Goal: Transaction & Acquisition: Purchase product/service

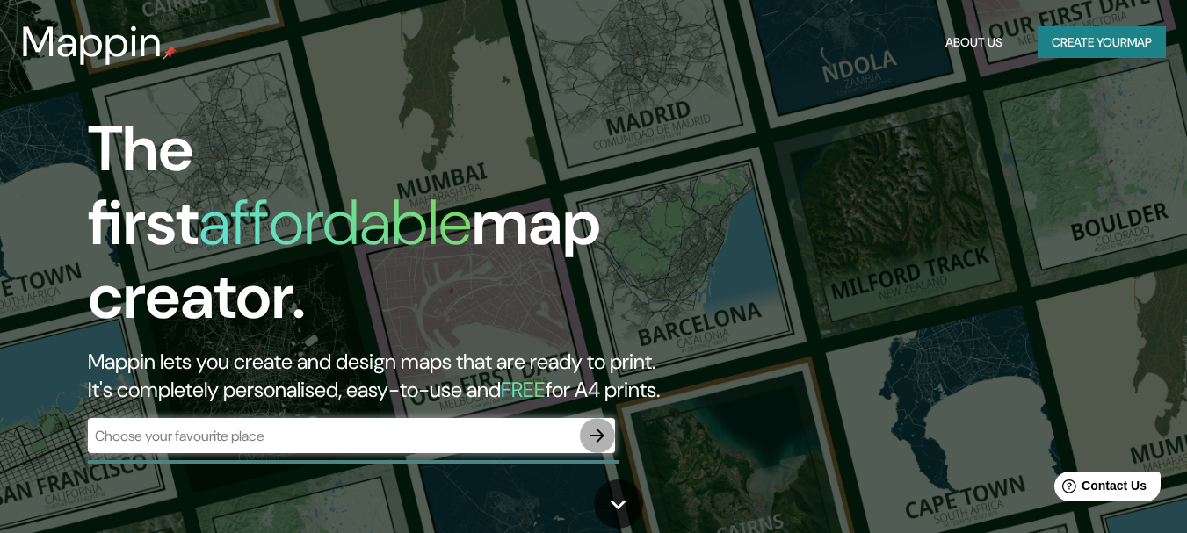
click at [591, 427] on icon "button" at bounding box center [597, 435] width 21 height 21
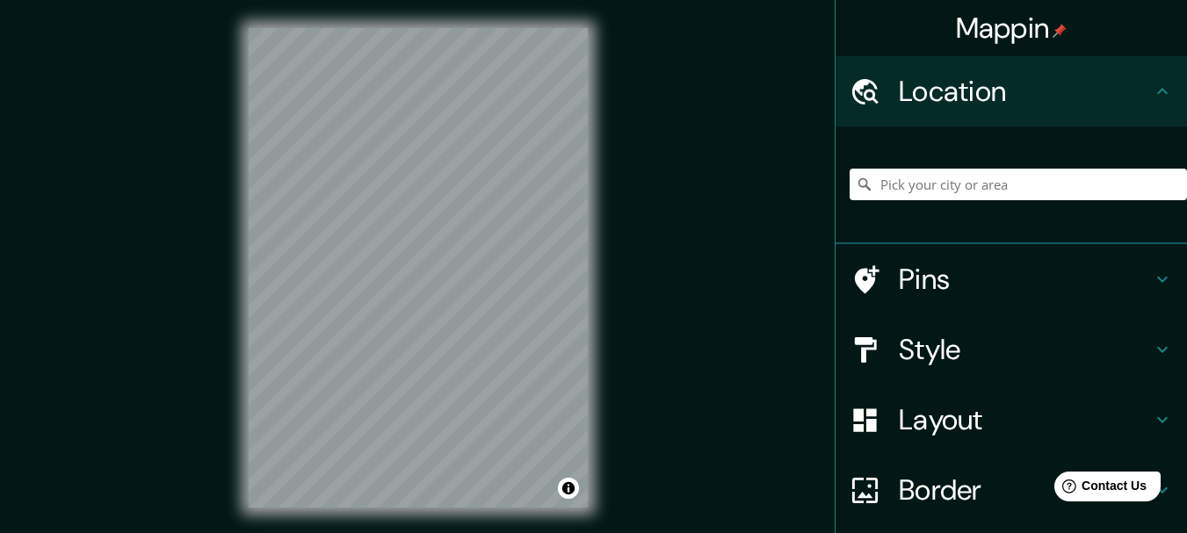
click at [1001, 100] on h4 "Location" at bounding box center [1025, 91] width 253 height 35
click at [917, 182] on input "Pick your city or area" at bounding box center [1018, 185] width 337 height 32
click at [549, 294] on div at bounding box center [545, 291] width 14 height 14
click at [194, 254] on div "Mappin Location [GEOGRAPHIC_DATA] [GEOGRAPHIC_DATA] [GEOGRAPHIC_DATA] [GEOGRAPH…" at bounding box center [593, 282] width 1187 height 564
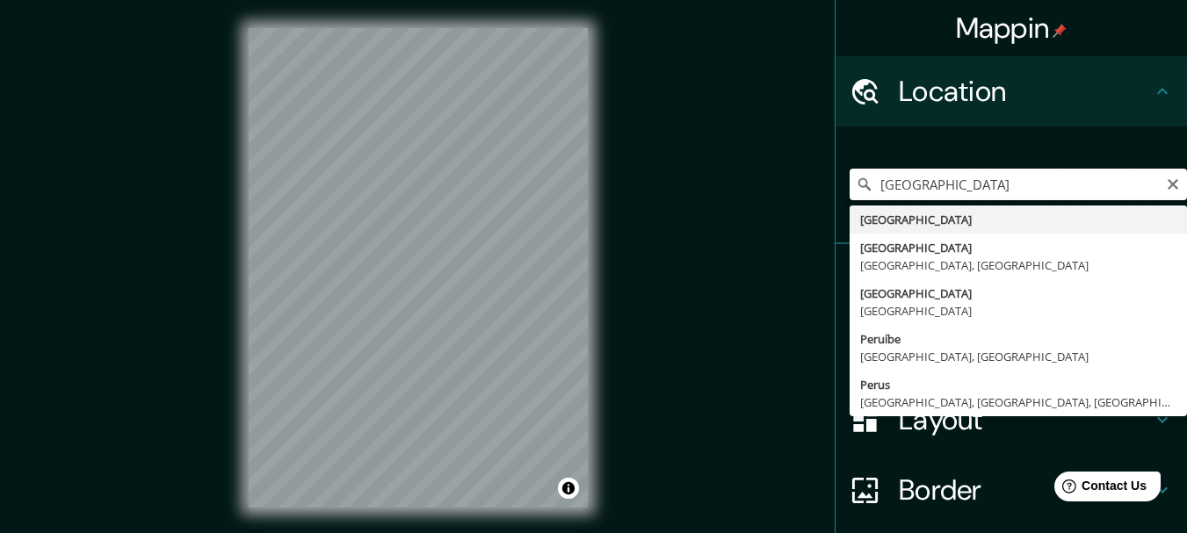
click at [926, 188] on input "[GEOGRAPHIC_DATA]" at bounding box center [1018, 185] width 337 height 32
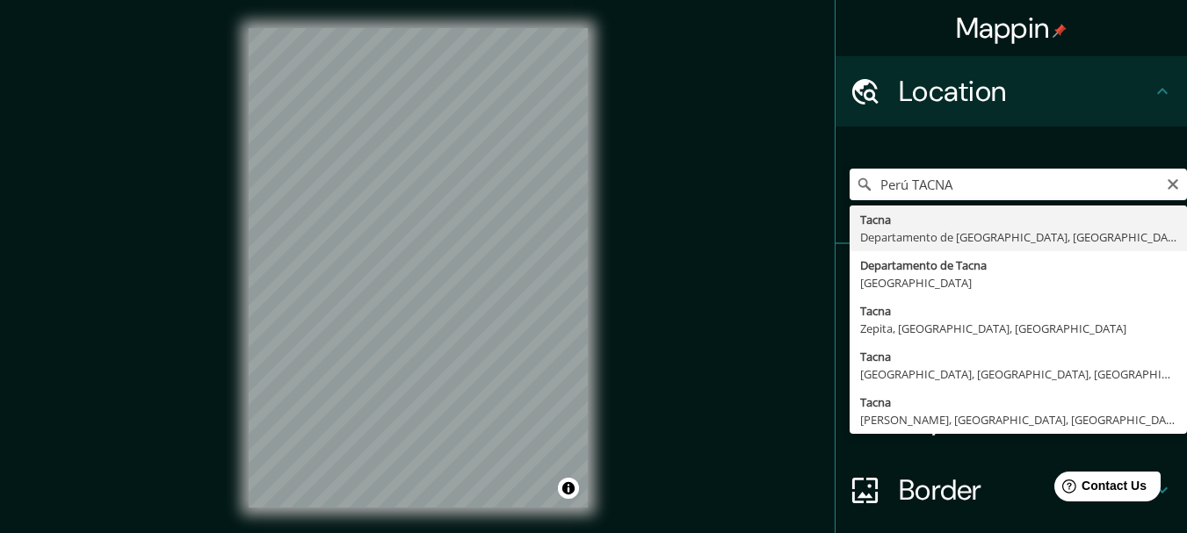
type input "[GEOGRAPHIC_DATA], [GEOGRAPHIC_DATA], [GEOGRAPHIC_DATA]"
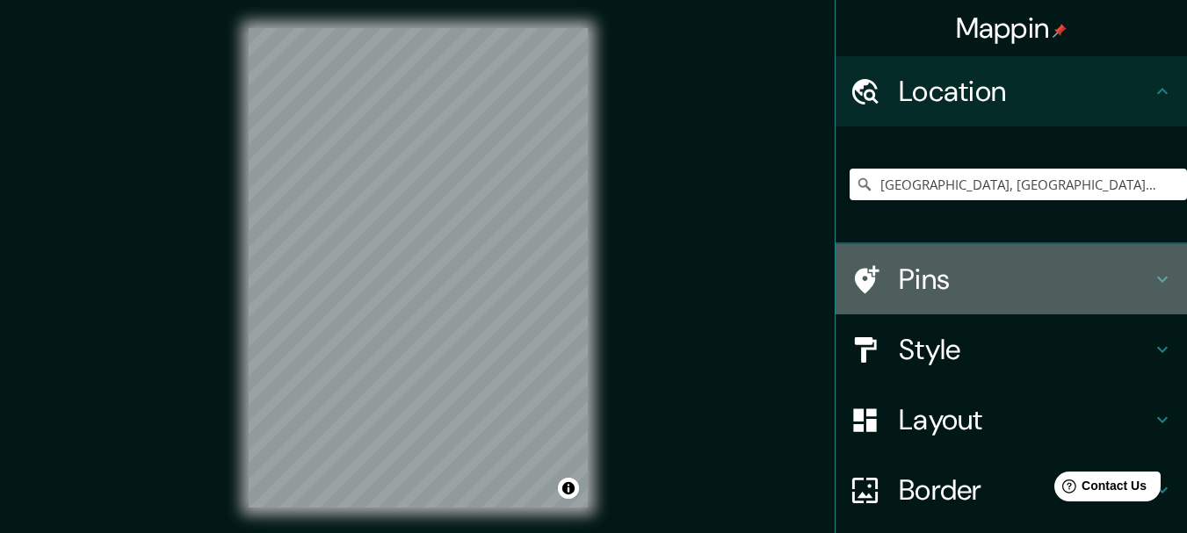
click at [942, 271] on h4 "Pins" at bounding box center [1025, 279] width 253 height 35
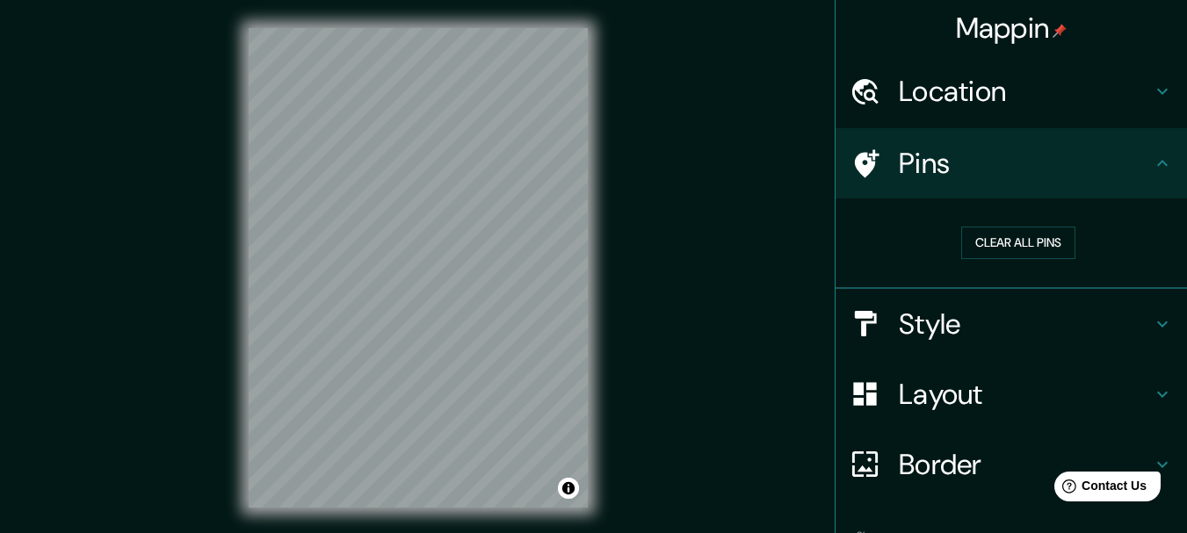
click at [915, 312] on h4 "Style" at bounding box center [1025, 324] width 253 height 35
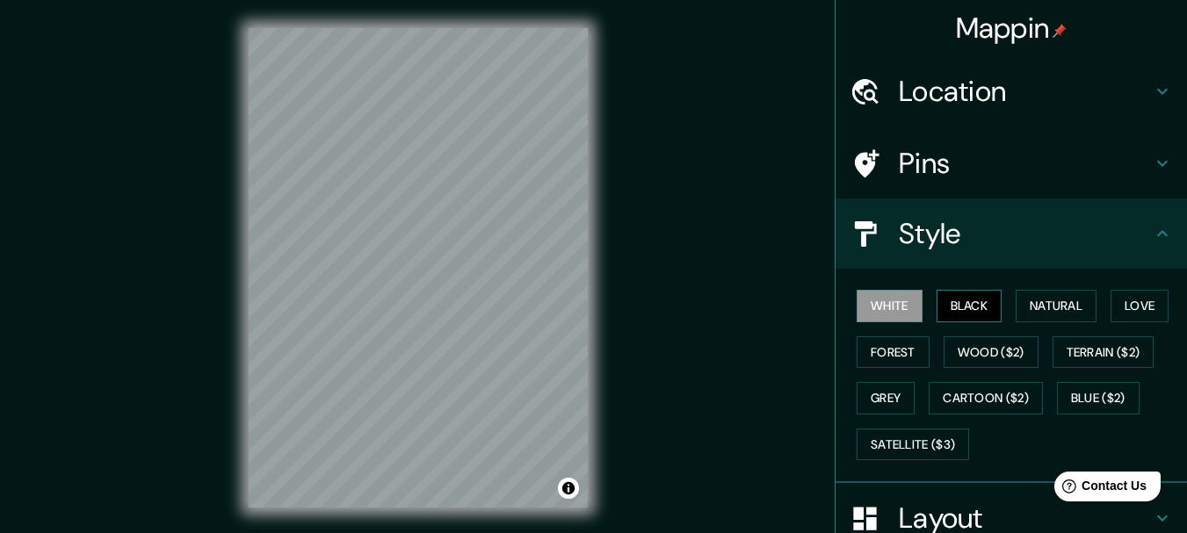
click at [950, 311] on button "Black" at bounding box center [970, 306] width 66 height 33
click at [956, 337] on button "Wood ($2)" at bounding box center [991, 353] width 95 height 33
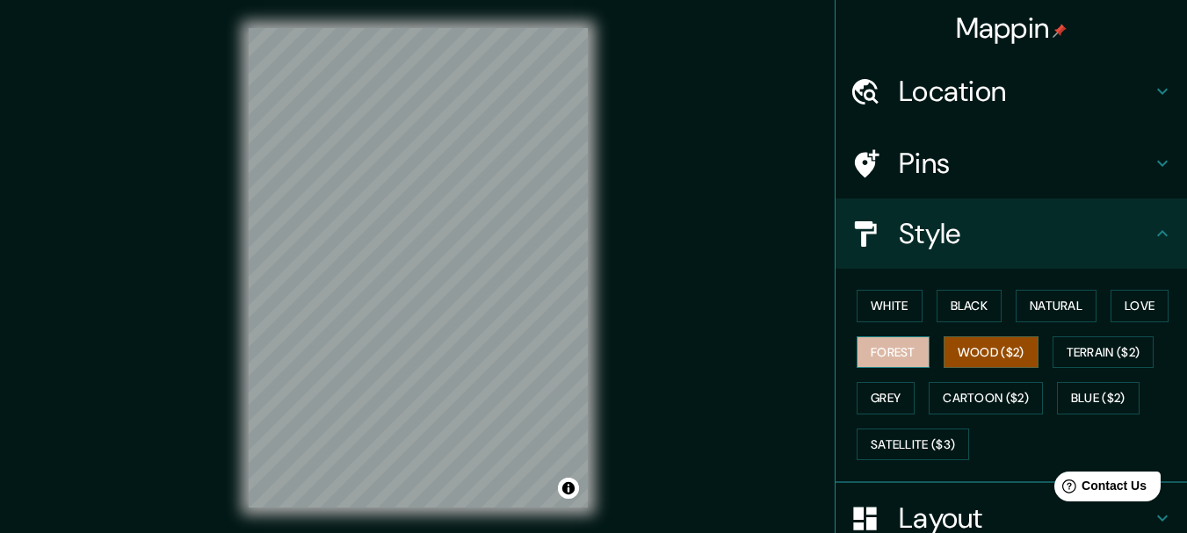
click at [887, 344] on button "Forest" at bounding box center [893, 353] width 73 height 33
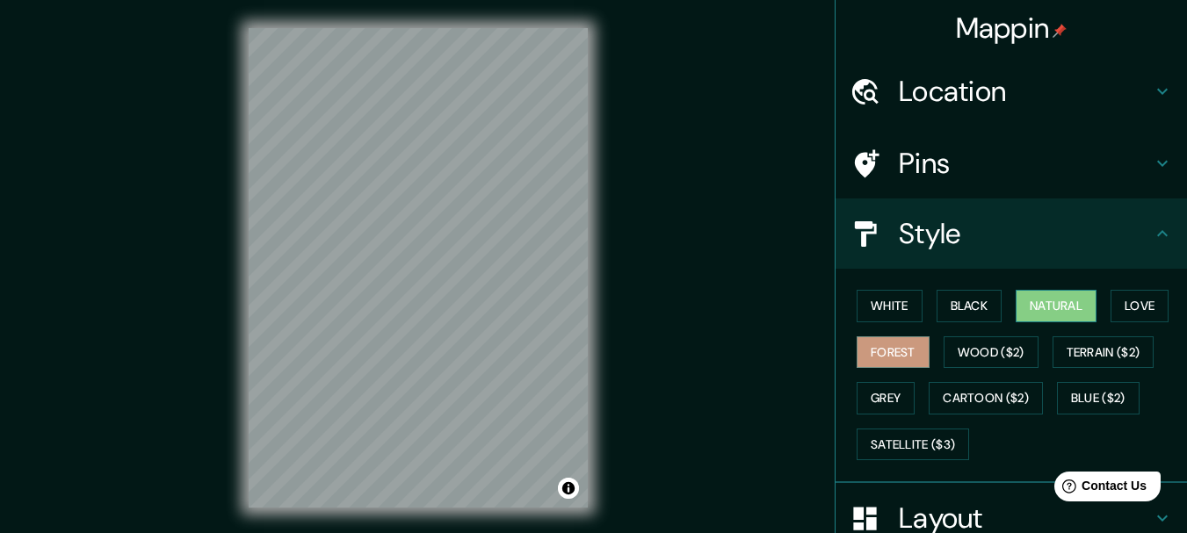
click at [1046, 307] on button "Natural" at bounding box center [1056, 306] width 81 height 33
click at [1156, 303] on button "Love" at bounding box center [1140, 306] width 58 height 33
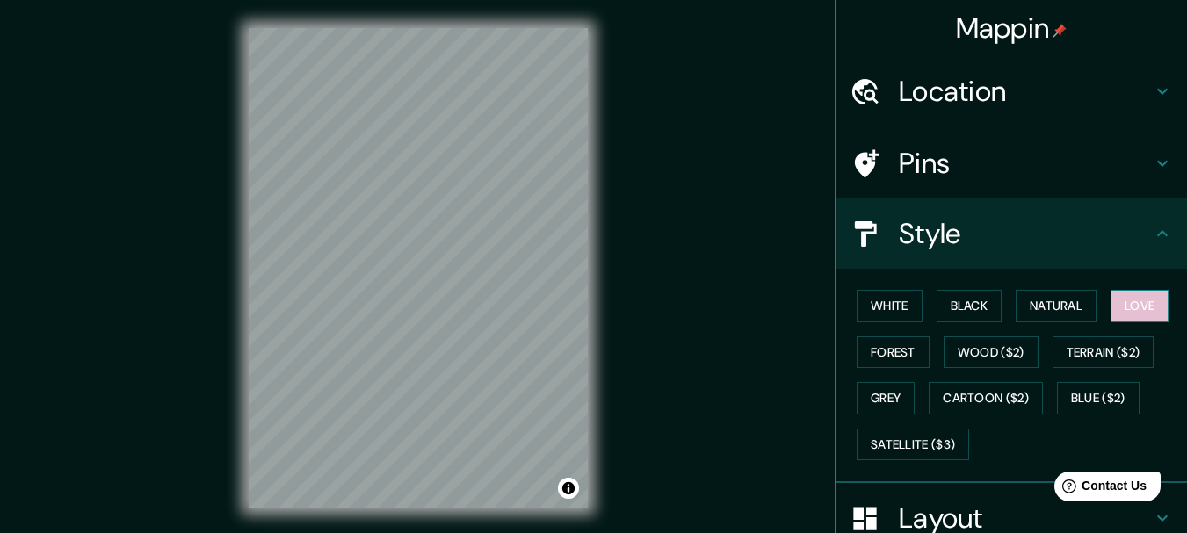
click at [1156, 303] on button "Love" at bounding box center [1140, 306] width 58 height 33
click at [955, 307] on button "Black" at bounding box center [970, 306] width 66 height 33
click at [873, 306] on button "White" at bounding box center [890, 306] width 66 height 33
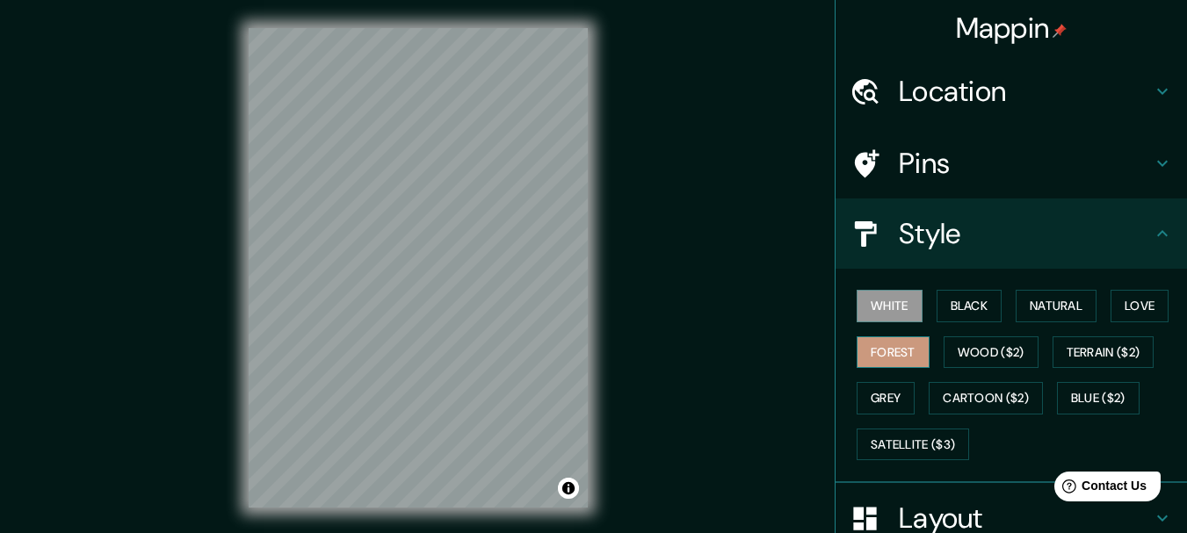
click at [880, 352] on button "Forest" at bounding box center [893, 353] width 73 height 33
click at [869, 405] on button "Grey" at bounding box center [886, 398] width 58 height 33
click at [886, 349] on button "Forest" at bounding box center [893, 353] width 73 height 33
click at [1150, 315] on button "Love" at bounding box center [1140, 306] width 58 height 33
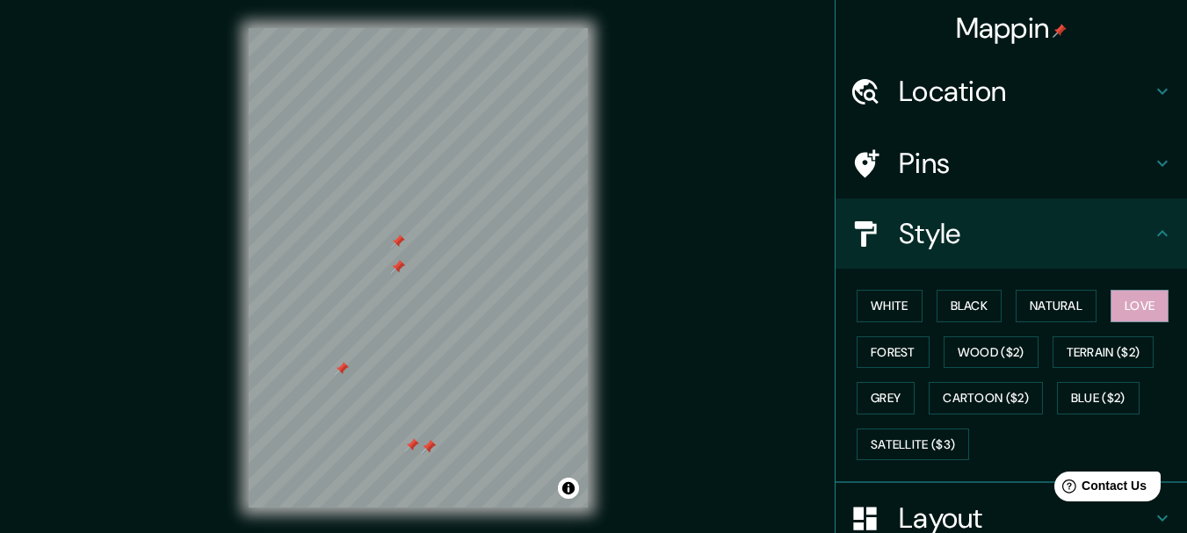
click at [399, 270] on div at bounding box center [398, 267] width 14 height 14
click at [397, 235] on div at bounding box center [398, 242] width 14 height 14
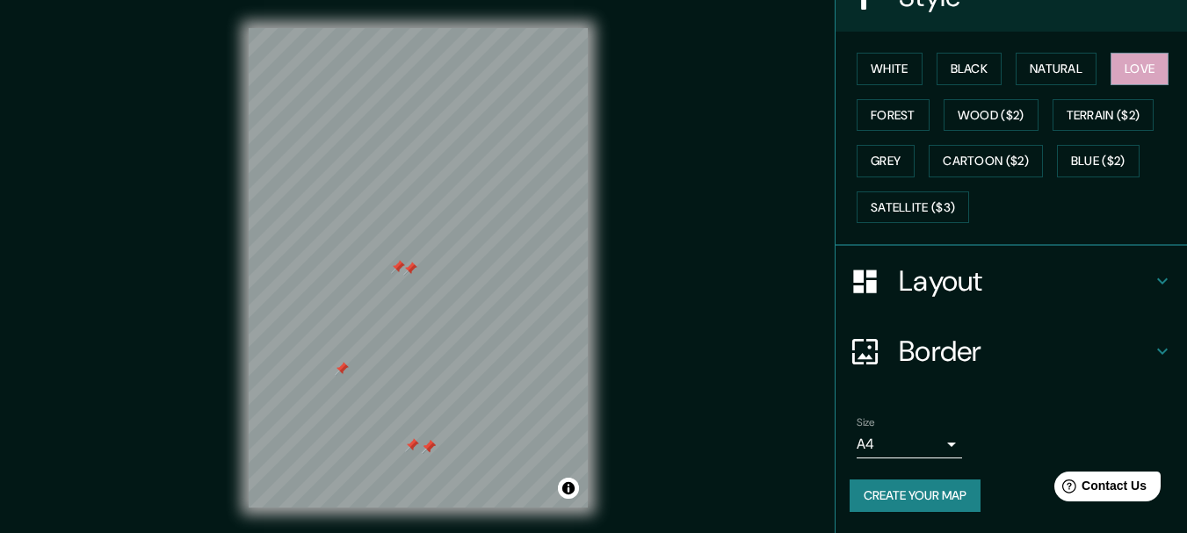
click at [973, 299] on div "Layout" at bounding box center [1012, 281] width 352 height 70
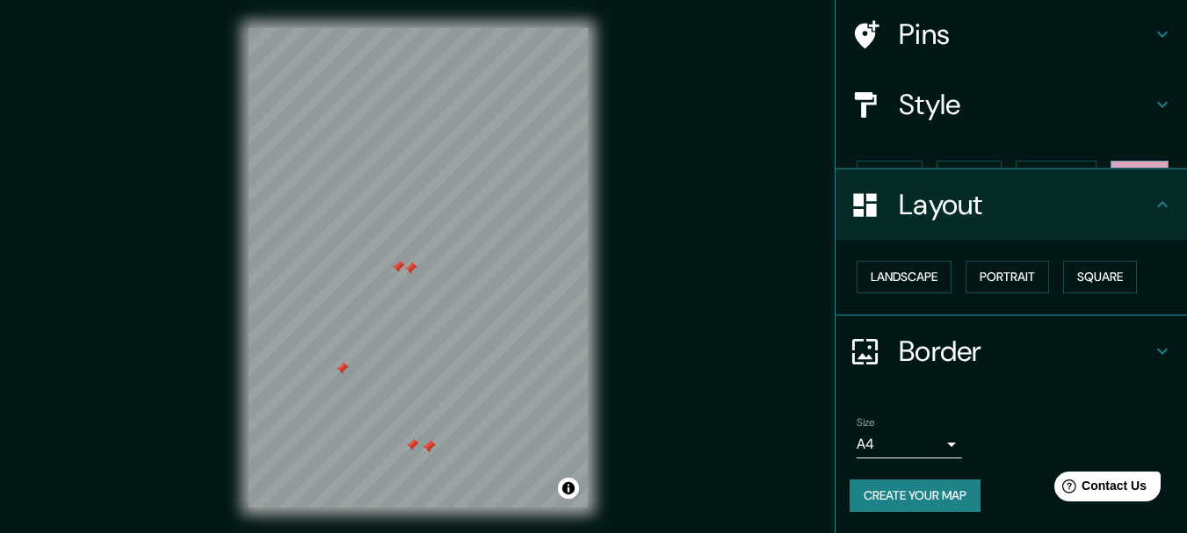
click at [972, 240] on div "Layout" at bounding box center [1012, 205] width 352 height 70
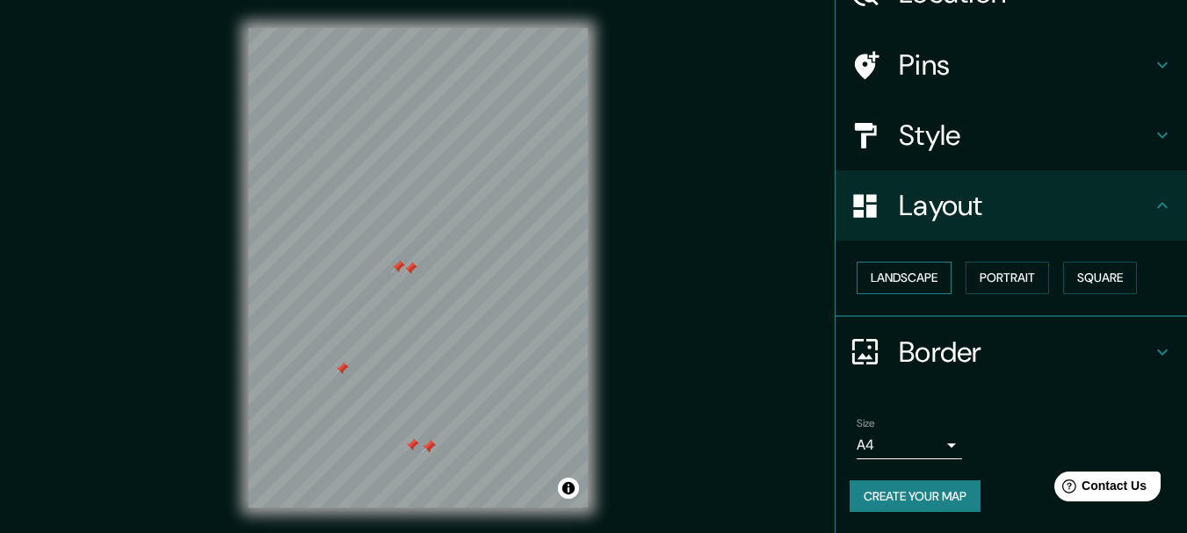
click at [892, 273] on button "Landscape" at bounding box center [904, 278] width 95 height 33
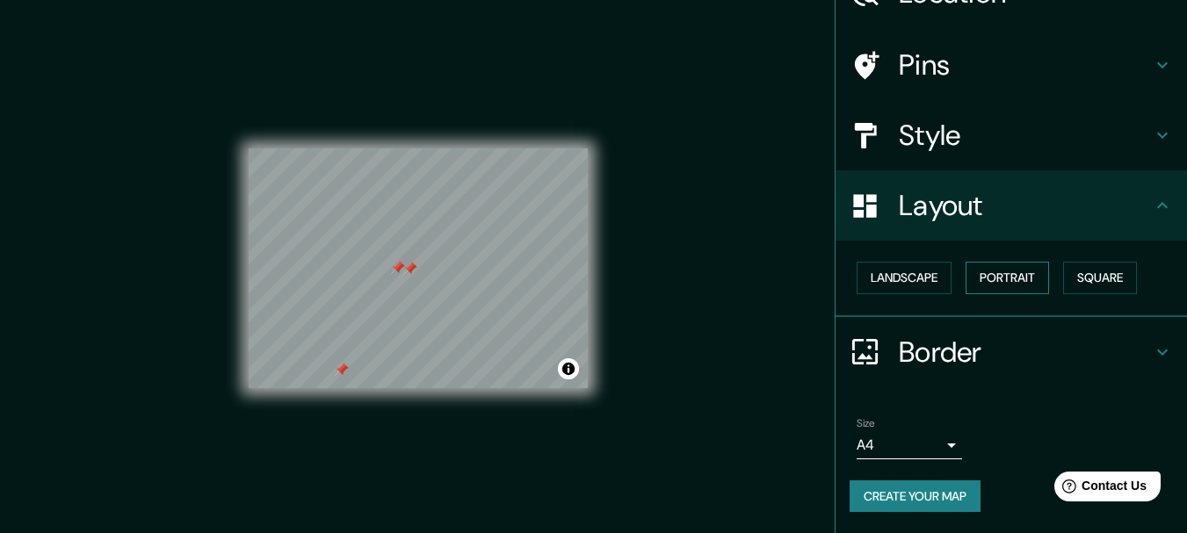
click at [974, 270] on button "Portrait" at bounding box center [1007, 278] width 83 height 33
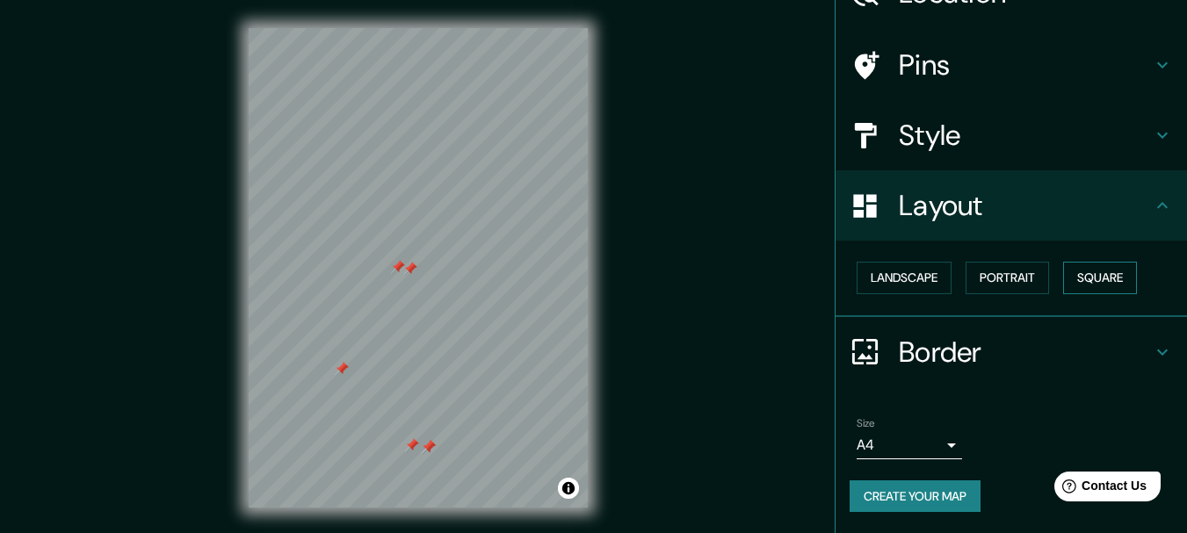
click at [1090, 263] on button "Square" at bounding box center [1100, 278] width 74 height 33
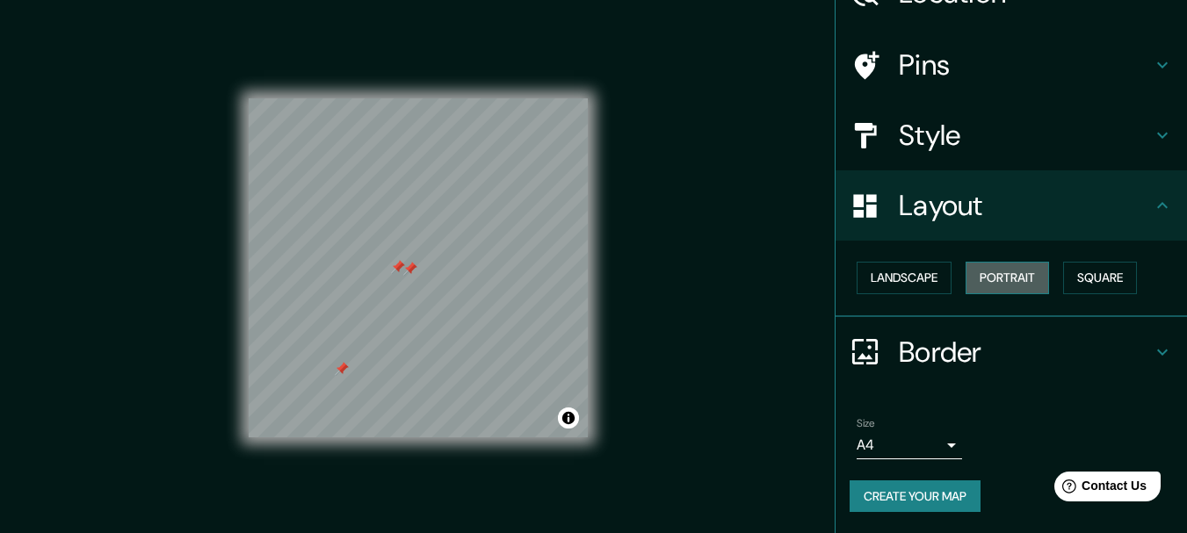
click at [967, 274] on button "Portrait" at bounding box center [1007, 278] width 83 height 33
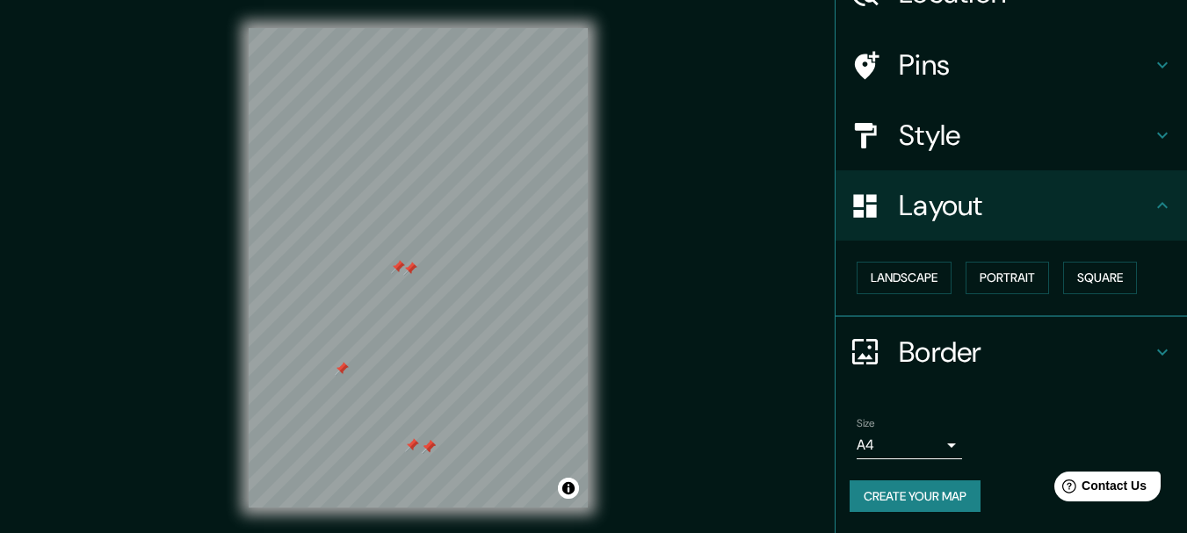
click at [917, 453] on body "Mappin Location [GEOGRAPHIC_DATA], [GEOGRAPHIC_DATA], [GEOGRAPHIC_DATA] Pins St…" at bounding box center [593, 266] width 1187 height 533
click at [949, 432] on div "Size A4 single" at bounding box center [1011, 438] width 323 height 56
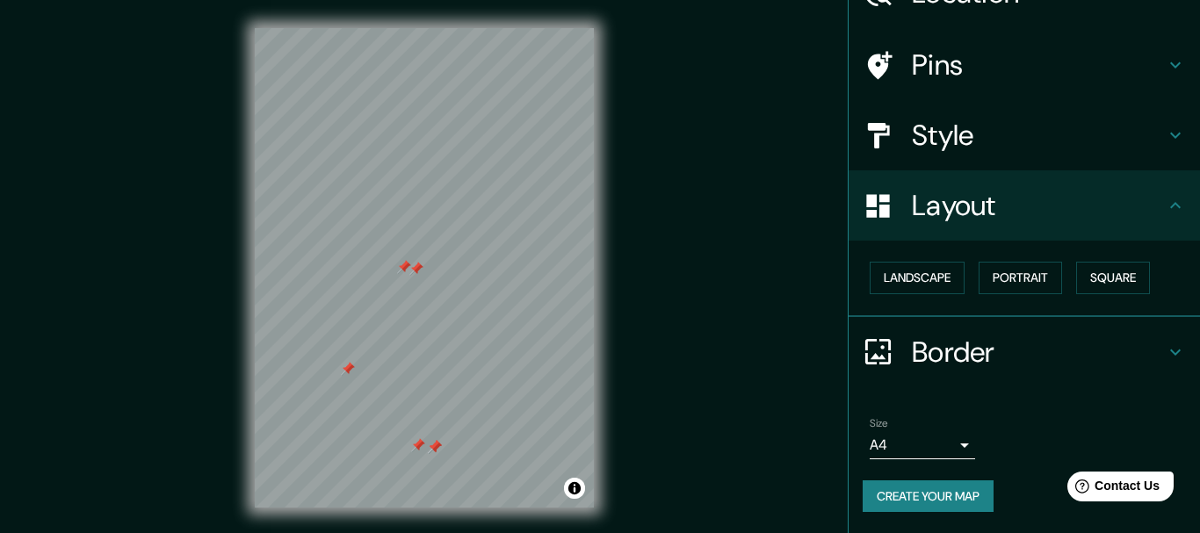
click at [934, 444] on body "Mappin Location [GEOGRAPHIC_DATA], [GEOGRAPHIC_DATA], [GEOGRAPHIC_DATA] Pins St…" at bounding box center [600, 266] width 1200 height 533
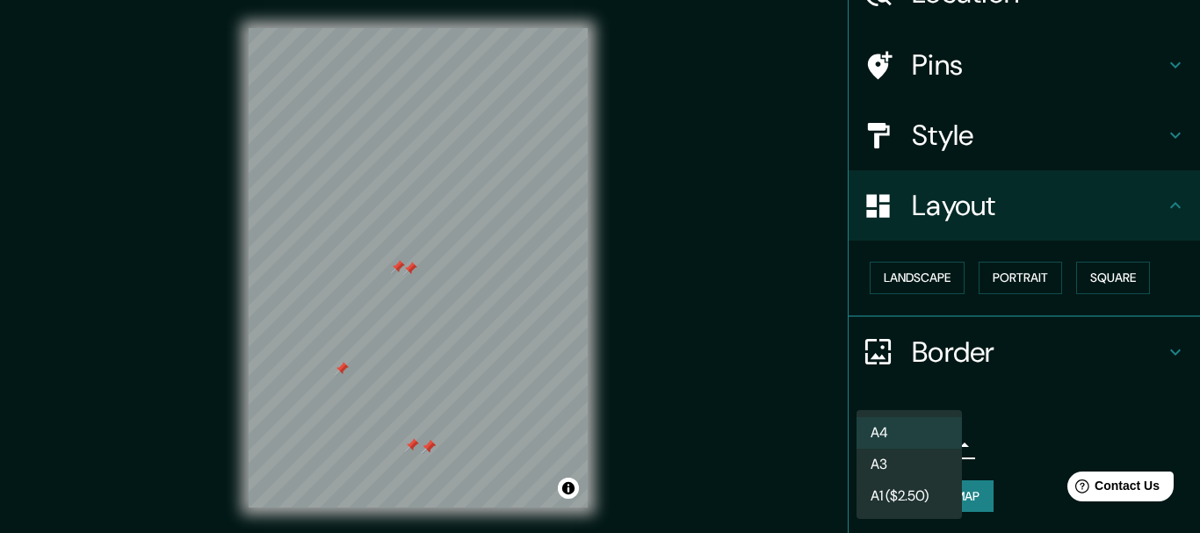
click at [909, 473] on li "A3" at bounding box center [909, 465] width 105 height 32
type input "a4"
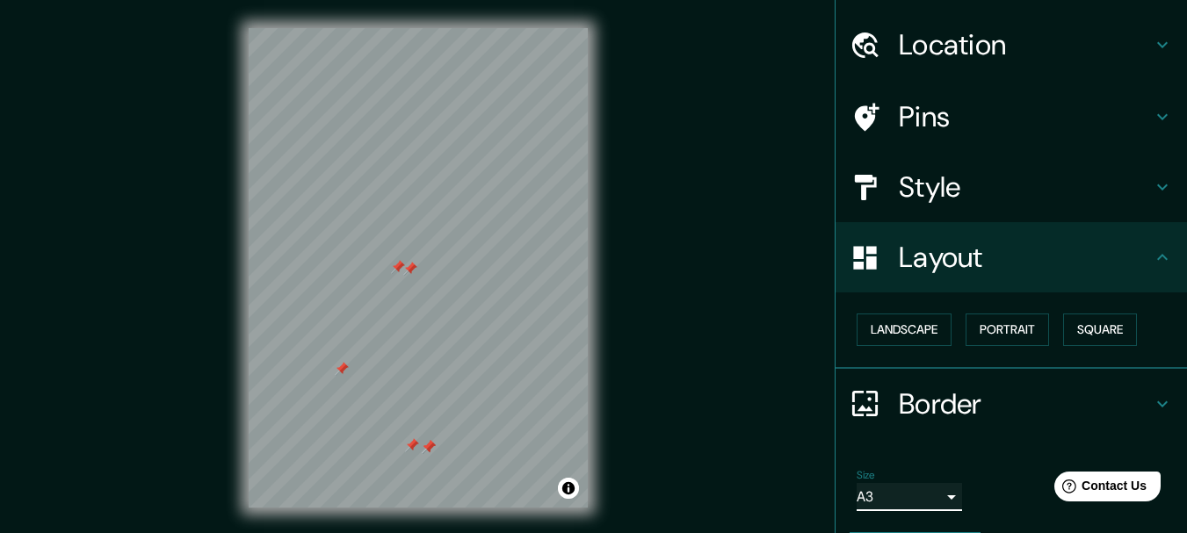
scroll to position [0, 0]
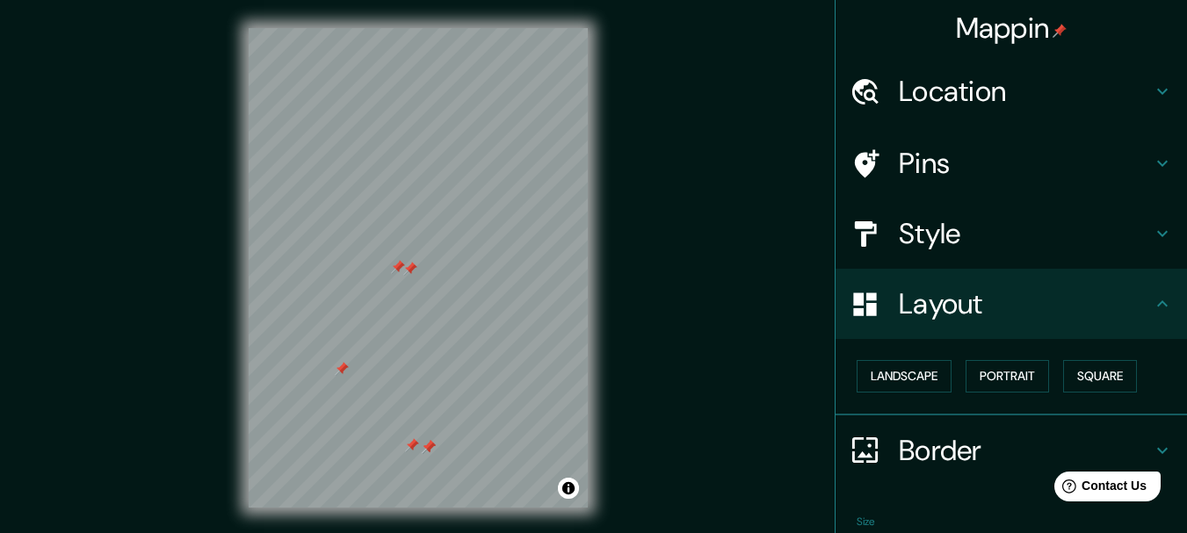
click at [935, 250] on h4 "Style" at bounding box center [1025, 233] width 253 height 35
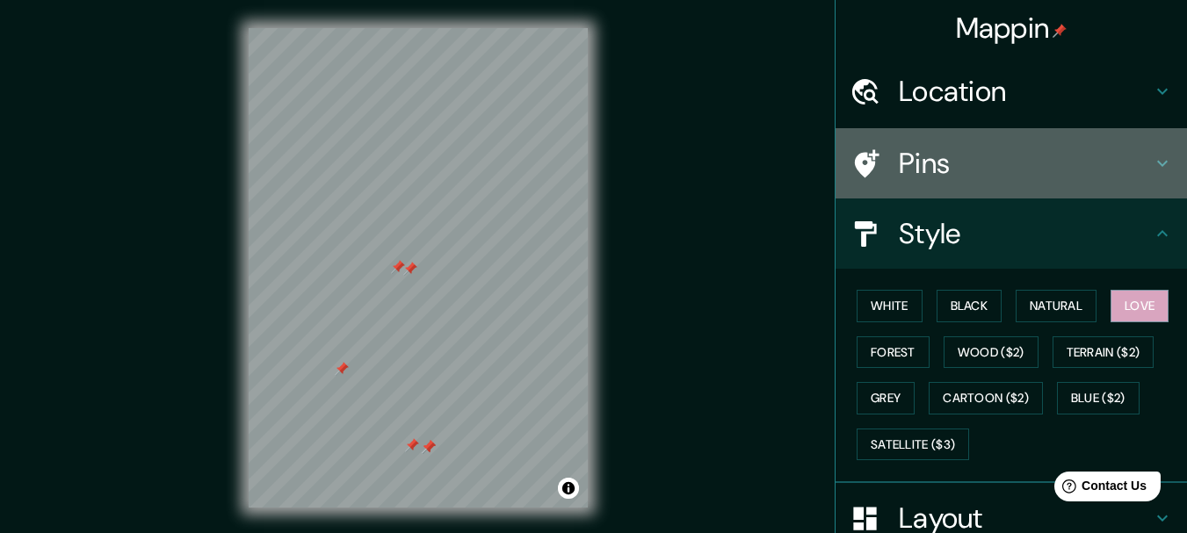
click at [957, 159] on h4 "Pins" at bounding box center [1025, 163] width 253 height 35
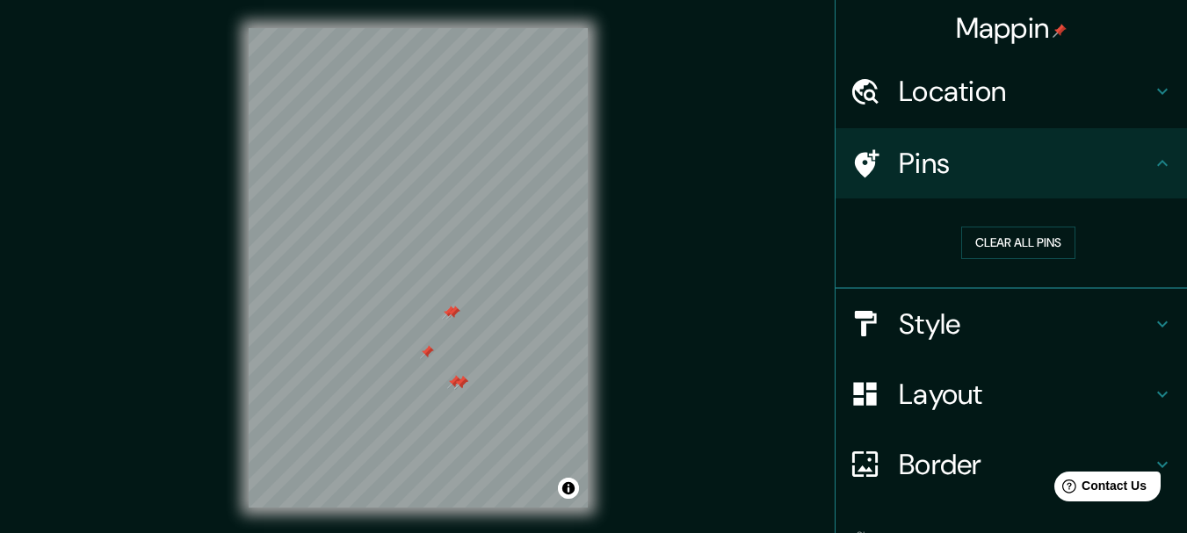
click at [453, 312] on div at bounding box center [453, 313] width 14 height 14
click at [453, 312] on div at bounding box center [449, 313] width 14 height 14
click at [427, 357] on div at bounding box center [427, 352] width 14 height 14
click at [462, 381] on div at bounding box center [461, 383] width 14 height 14
click at [455, 381] on div at bounding box center [461, 383] width 14 height 14
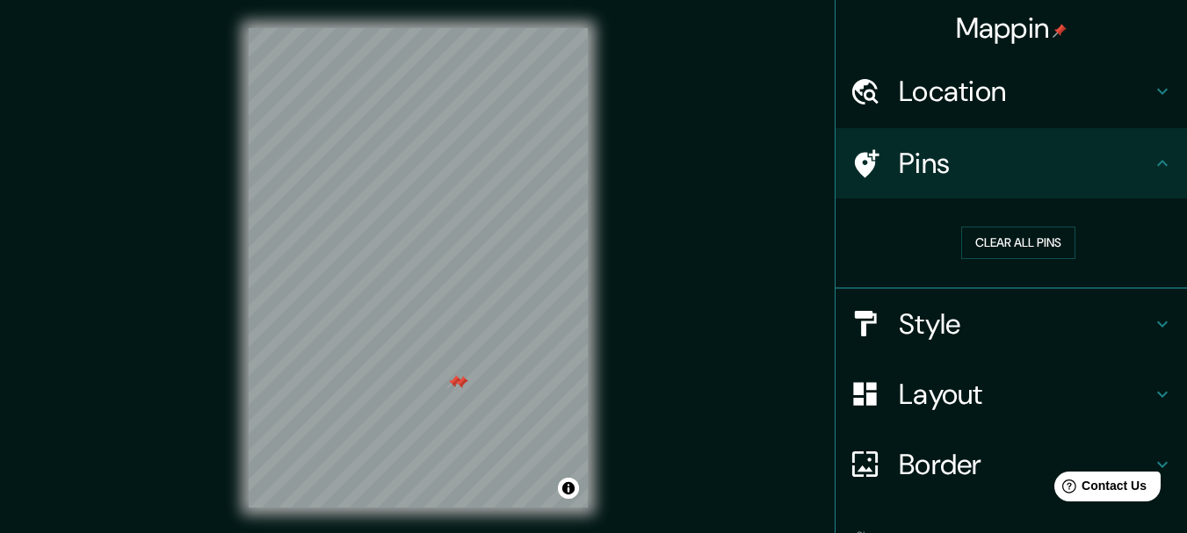
click at [455, 381] on div at bounding box center [461, 383] width 14 height 14
click at [454, 382] on div at bounding box center [454, 382] width 14 height 14
